Goal: Transaction & Acquisition: Purchase product/service

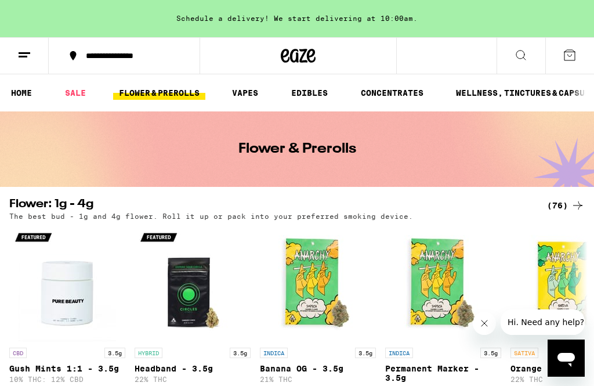
click at [563, 207] on div "(76)" at bounding box center [566, 206] width 38 height 14
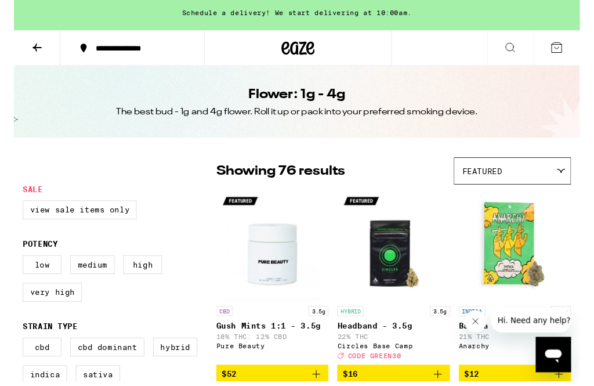
scroll to position [56, 0]
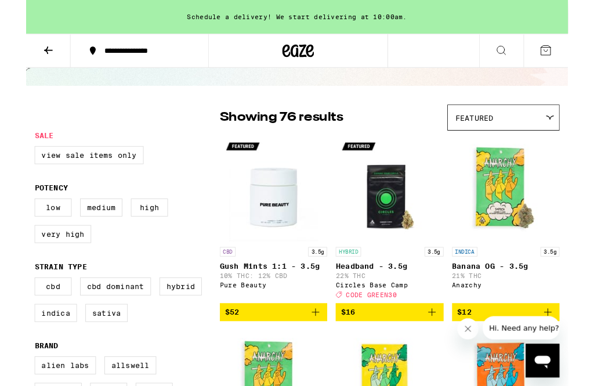
click at [26, 353] on label "Indica" at bounding box center [32, 343] width 46 height 20
click at [12, 307] on input "Indica" at bounding box center [12, 306] width 1 height 1
checkbox input "true"
click at [87, 353] on label "Sativa" at bounding box center [88, 343] width 46 height 20
click at [12, 307] on input "Sativa" at bounding box center [12, 306] width 1 height 1
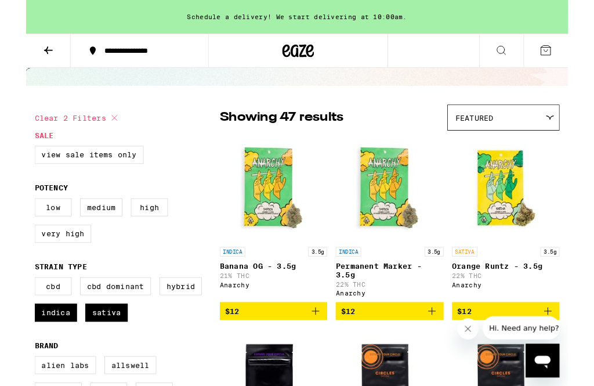
click at [95, 353] on label "Sativa" at bounding box center [88, 343] width 46 height 20
click at [12, 307] on input "Sativa" at bounding box center [12, 306] width 1 height 1
checkbox input "false"
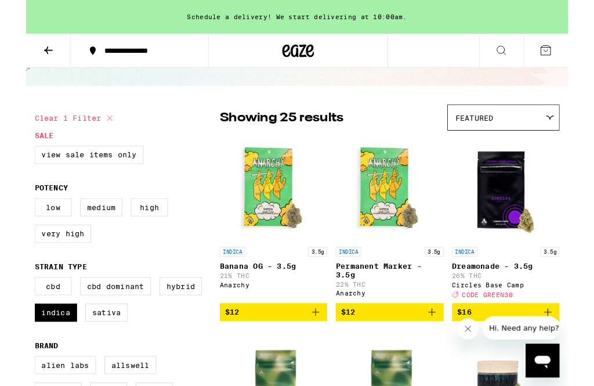
click at [163, 324] on label "Hybrid" at bounding box center [169, 314] width 46 height 20
click at [12, 307] on input "Hybrid" at bounding box center [12, 306] width 1 height 1
checkbox input "true"
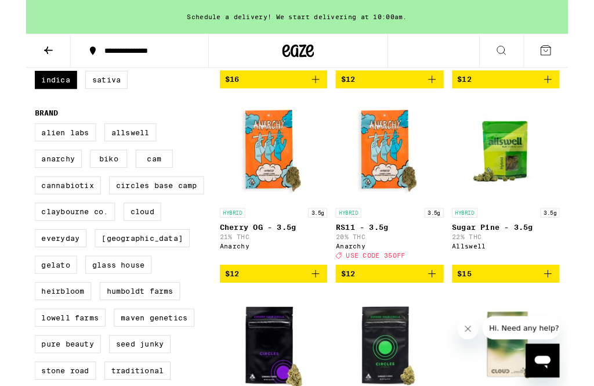
scroll to position [365, 0]
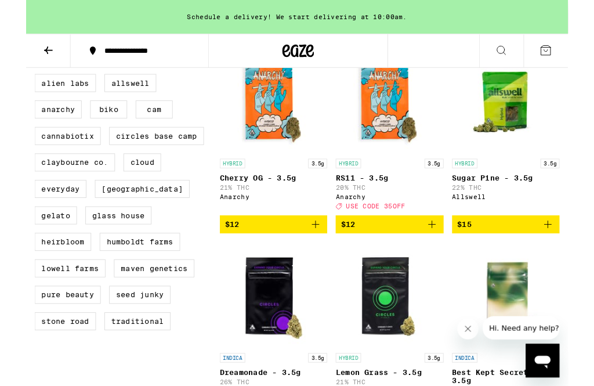
click at [460, 337] on button "Close message from company" at bounding box center [468, 329] width 23 height 23
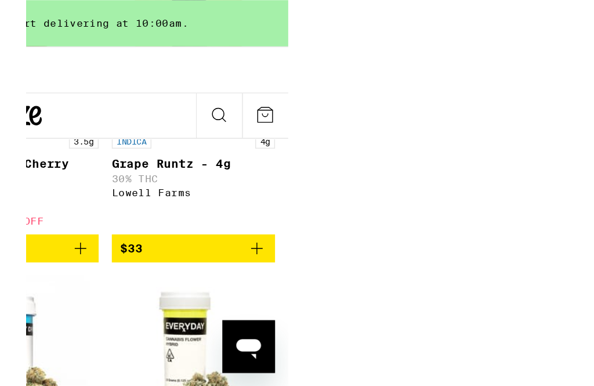
scroll to position [1220, 0]
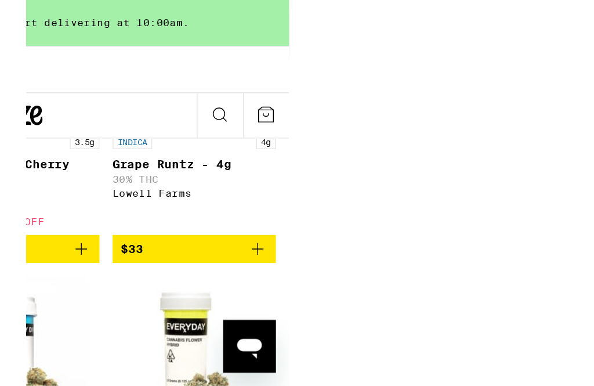
click at [330, 89] on img "Open page for Grape Runtz - 4g from Lowell Farms" at bounding box center [316, 38] width 102 height 102
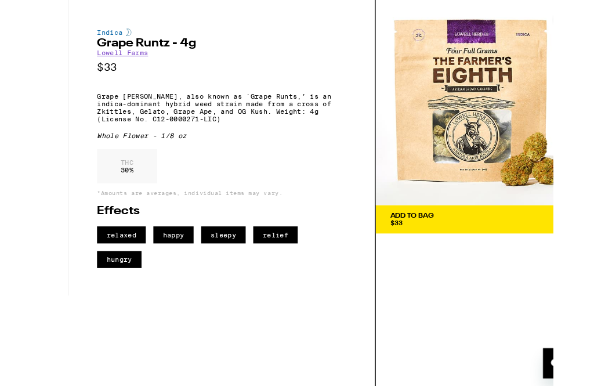
scroll to position [1093, 0]
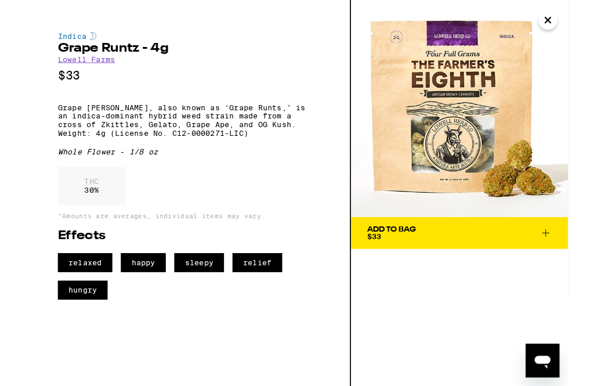
click at [575, 19] on button "Close" at bounding box center [572, 22] width 21 height 21
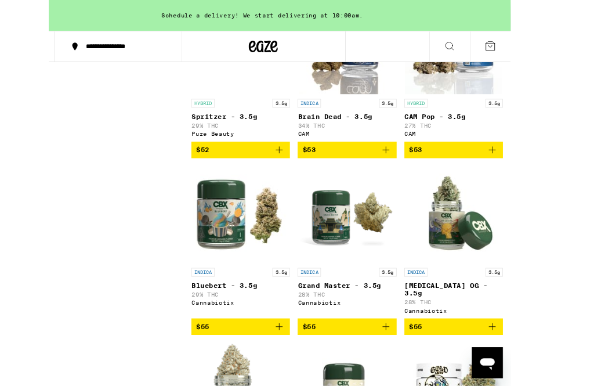
scroll to position [3176, 0]
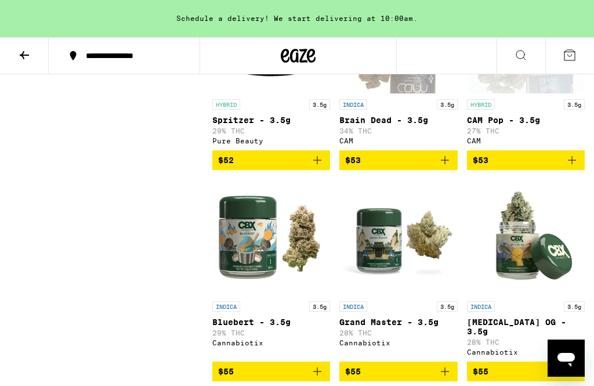
click at [13, 52] on button at bounding box center [24, 56] width 49 height 37
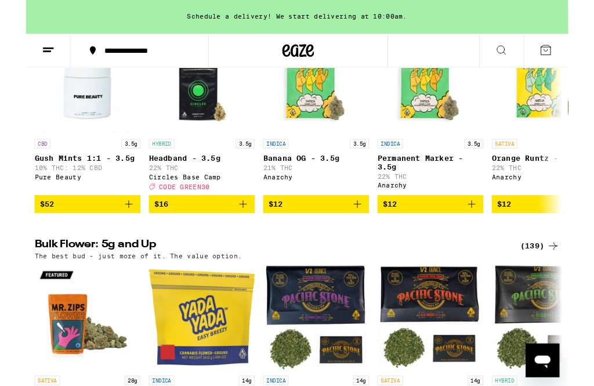
scroll to position [197, 0]
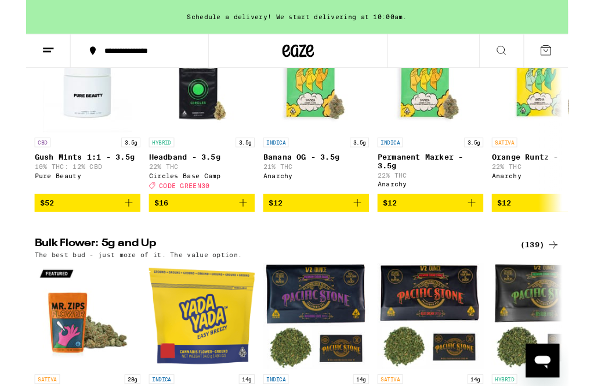
click at [555, 275] on div "(139)" at bounding box center [563, 268] width 43 height 14
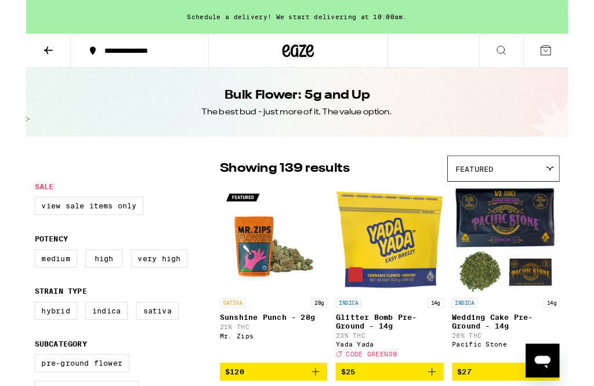
click at [26, 351] on label "Hybrid" at bounding box center [32, 341] width 46 height 20
click at [12, 333] on input "Hybrid" at bounding box center [12, 333] width 1 height 1
checkbox input "true"
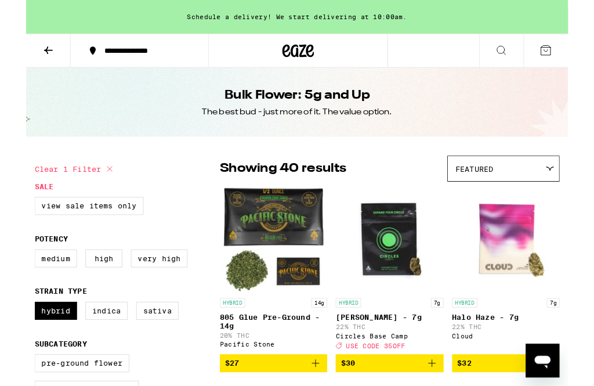
click at [89, 351] on label "Indica" at bounding box center [88, 341] width 46 height 20
click at [12, 333] on input "Indica" at bounding box center [12, 333] width 1 height 1
checkbox input "true"
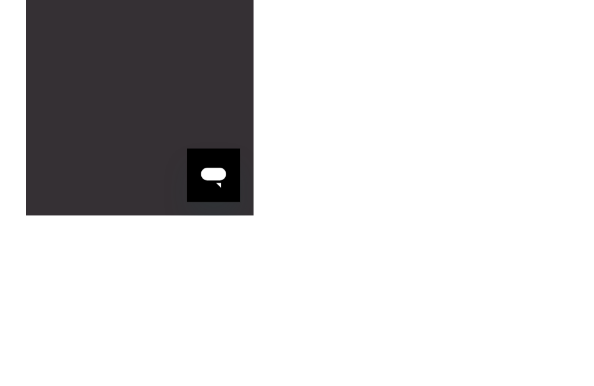
scroll to position [6647, 0]
